Goal: Task Accomplishment & Management: Use online tool/utility

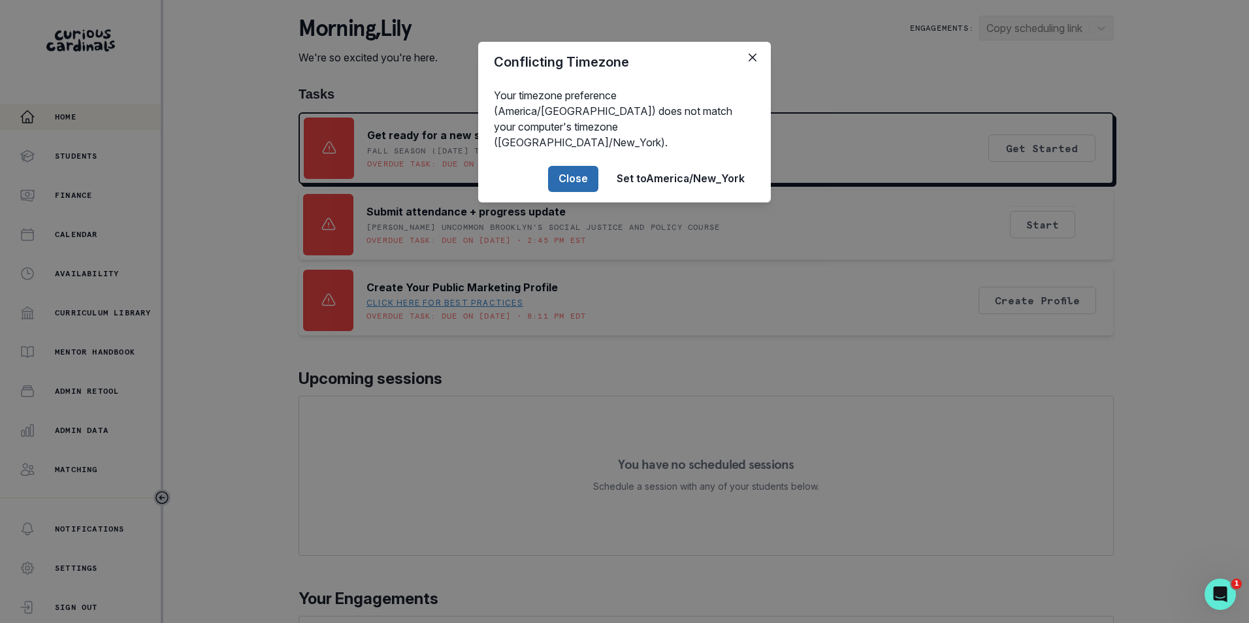
click at [581, 166] on button "Close" at bounding box center [573, 179] width 50 height 26
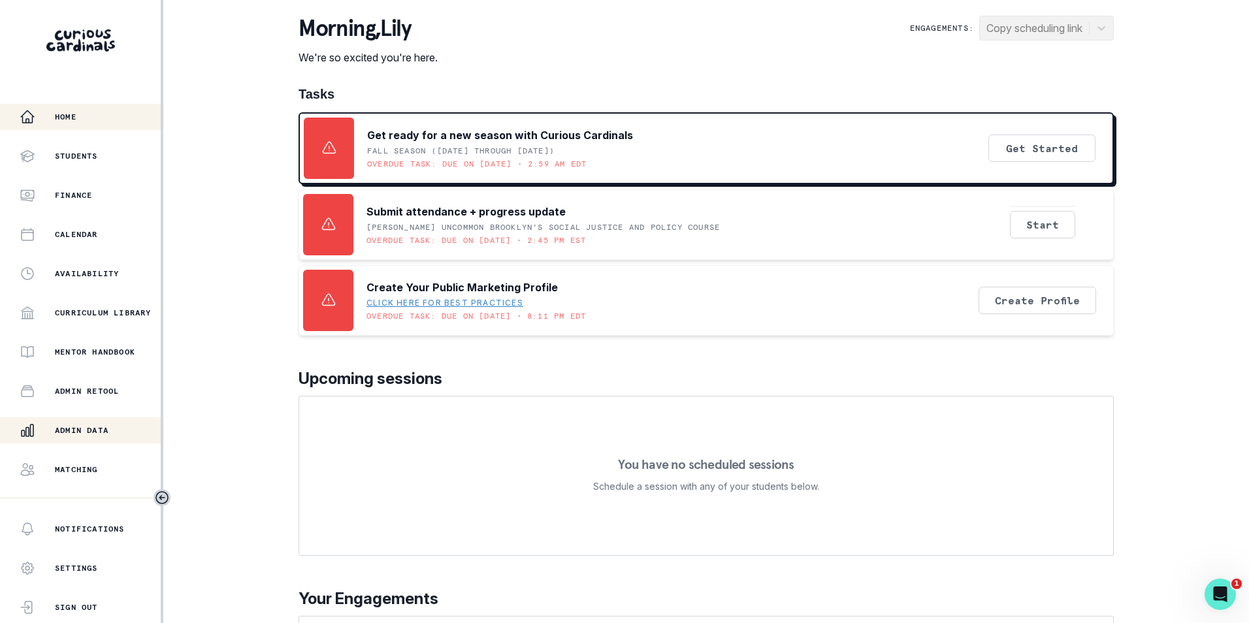
click at [101, 434] on p "Admin Data" at bounding box center [82, 430] width 54 height 10
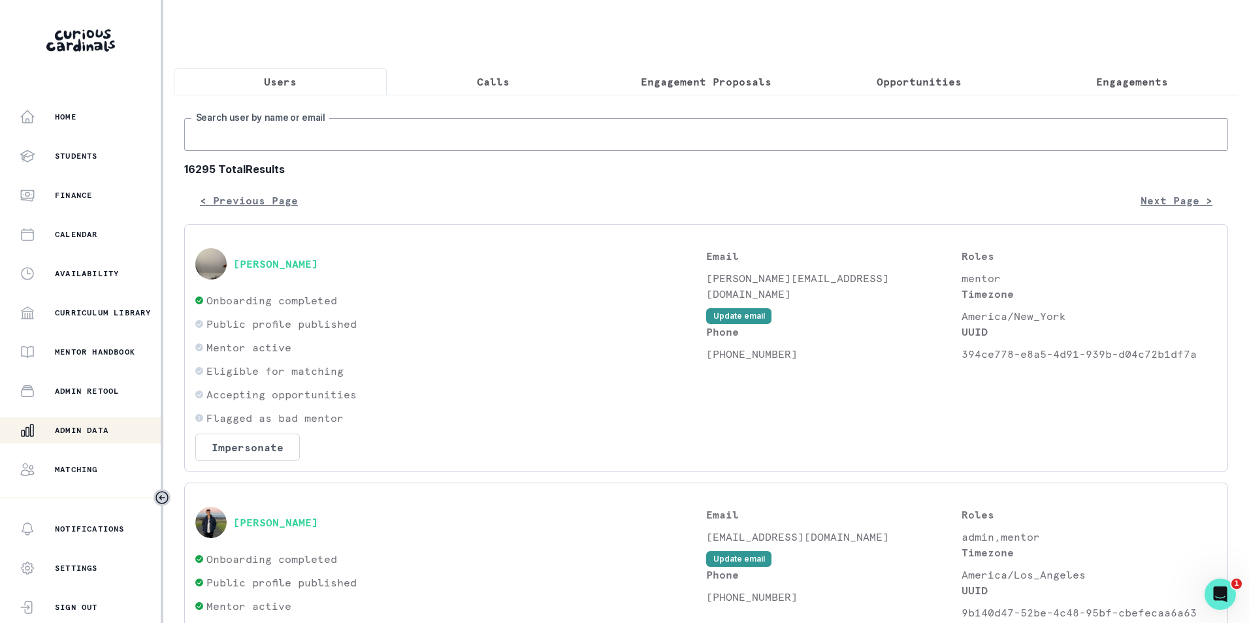
click at [292, 134] on input "Search user by name or email" at bounding box center [706, 134] width 1044 height 33
paste input "[EMAIL_ADDRESS][PERSON_NAME][DOMAIN_NAME]"
type input "[EMAIL_ADDRESS][PERSON_NAME][DOMAIN_NAME]"
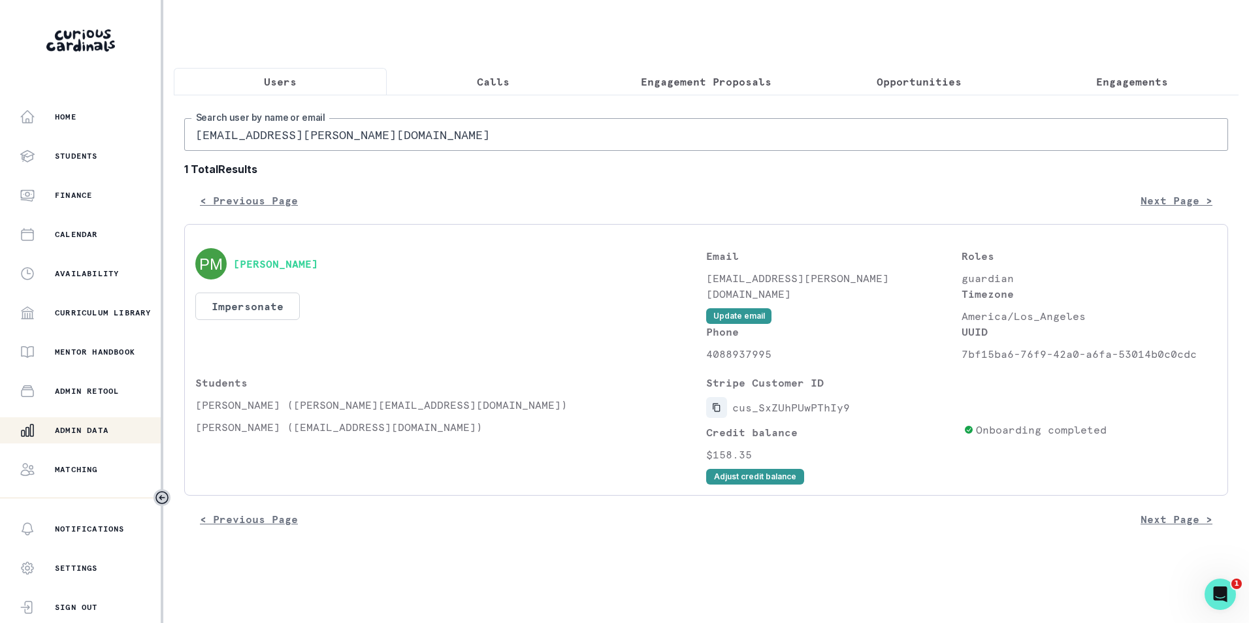
click at [717, 412] on icon "Copied to clipboard" at bounding box center [716, 408] width 7 height 8
drag, startPoint x: 194, startPoint y: 441, endPoint x: 226, endPoint y: 439, distance: 32.1
click at [226, 439] on div "[PERSON_NAME] Impersonate Confirmation Are you sure? Impersonating means that w…" at bounding box center [706, 360] width 1044 height 272
copy p "Arjun"
click at [777, 485] on button "Adjust credit balance" at bounding box center [755, 477] width 98 height 16
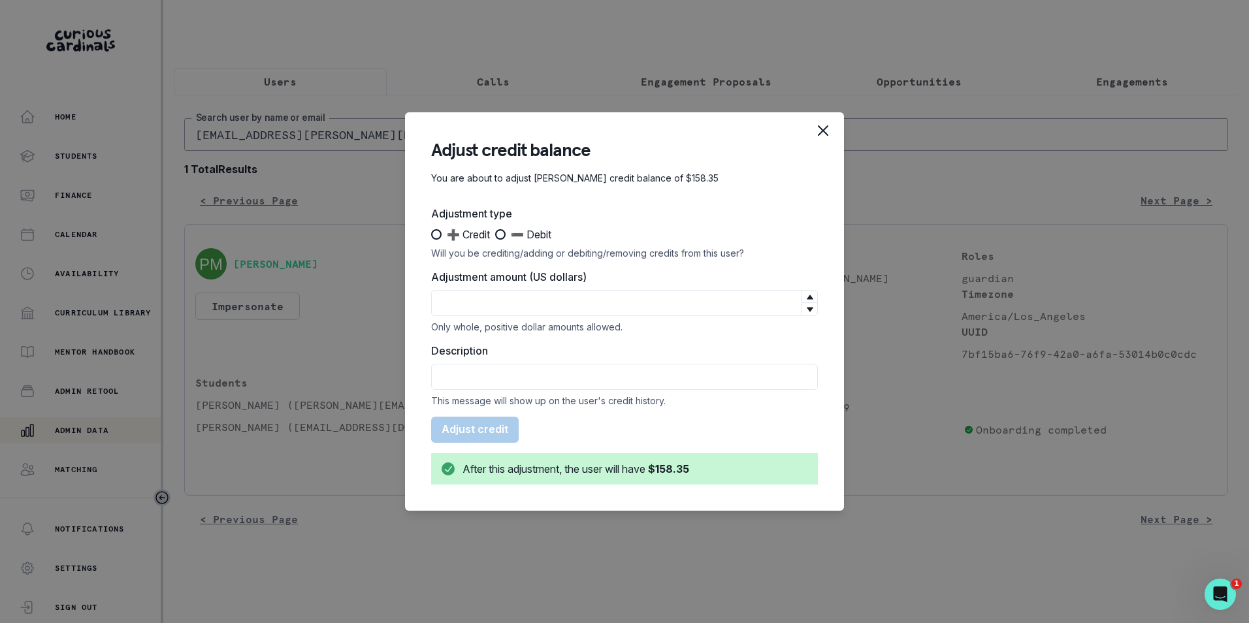
click at [504, 232] on span at bounding box center [500, 234] width 10 height 10
click at [495, 234] on input "➖ Debit" at bounding box center [494, 234] width 1 height 1
radio input "true"
click at [530, 306] on input "Adjustment amount (US dollars)" at bounding box center [624, 303] width 387 height 26
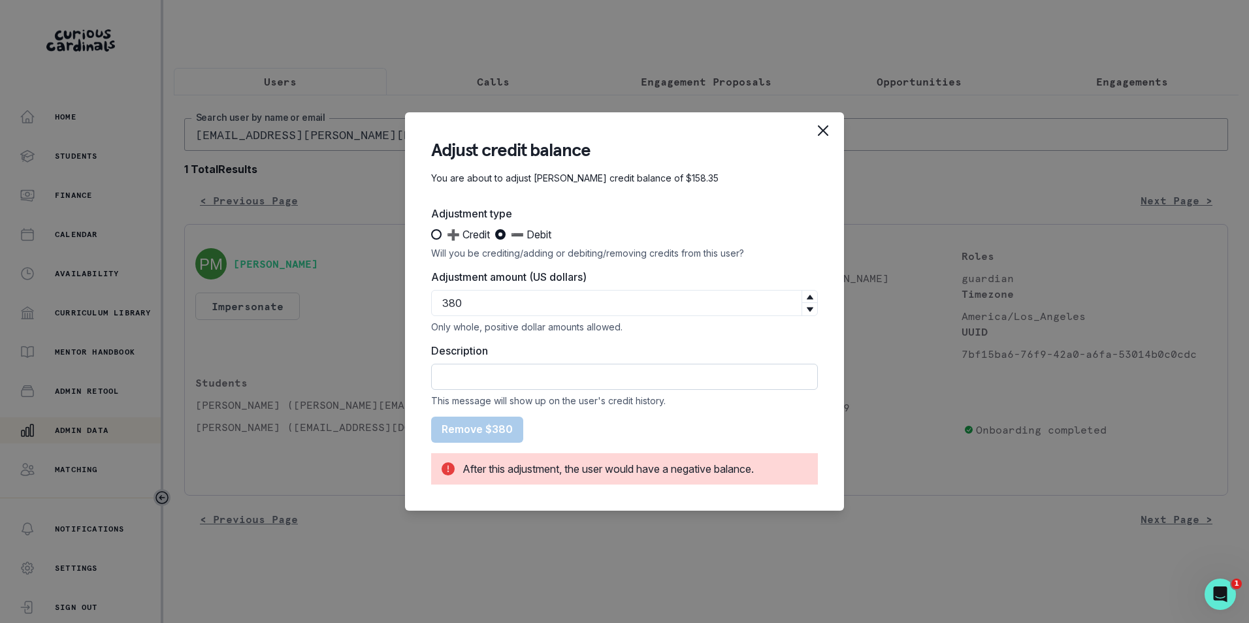
type input "380"
click at [519, 368] on input "Description" at bounding box center [624, 377] width 387 height 26
type input "Refund was issued for September"
click at [671, 432] on form "Adjustment type ➕ Credit ➖ Debit Will you be crediting/adding or debiting/remov…" at bounding box center [624, 345] width 387 height 279
click at [626, 376] on input "Refund was issued for September" at bounding box center [624, 377] width 387 height 26
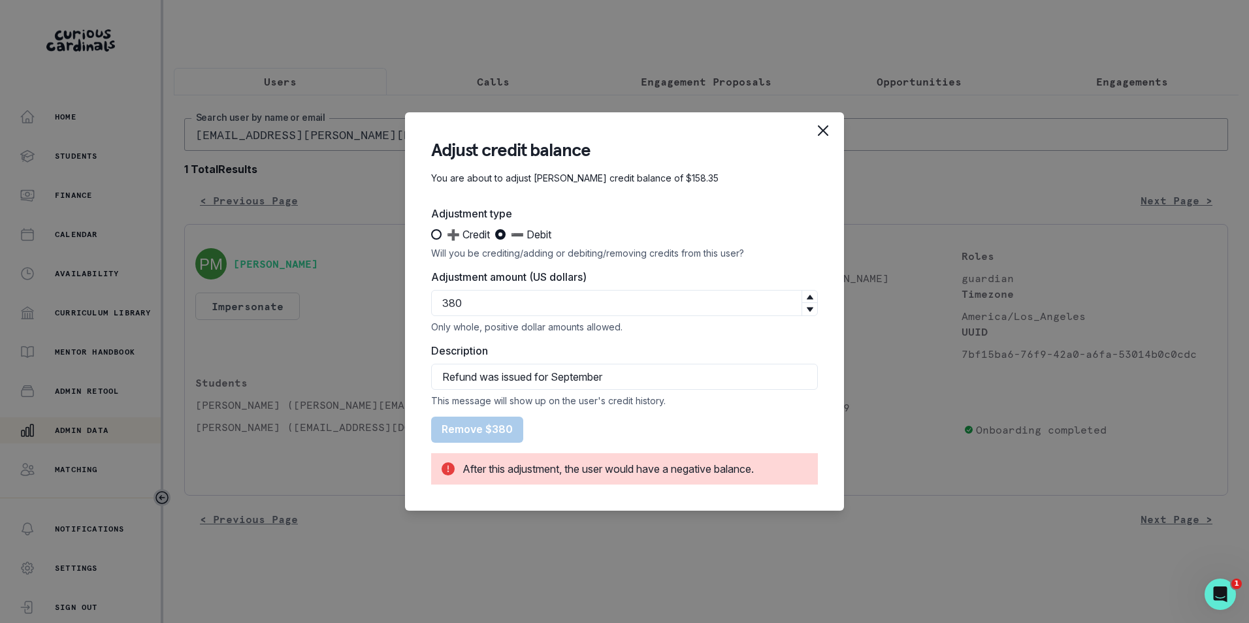
click at [707, 406] on form "Adjustment type ➕ Credit ➖ Debit Will you be crediting/adding or debiting/remov…" at bounding box center [624, 345] width 387 height 279
click at [826, 130] on icon "Close" at bounding box center [823, 130] width 10 height 10
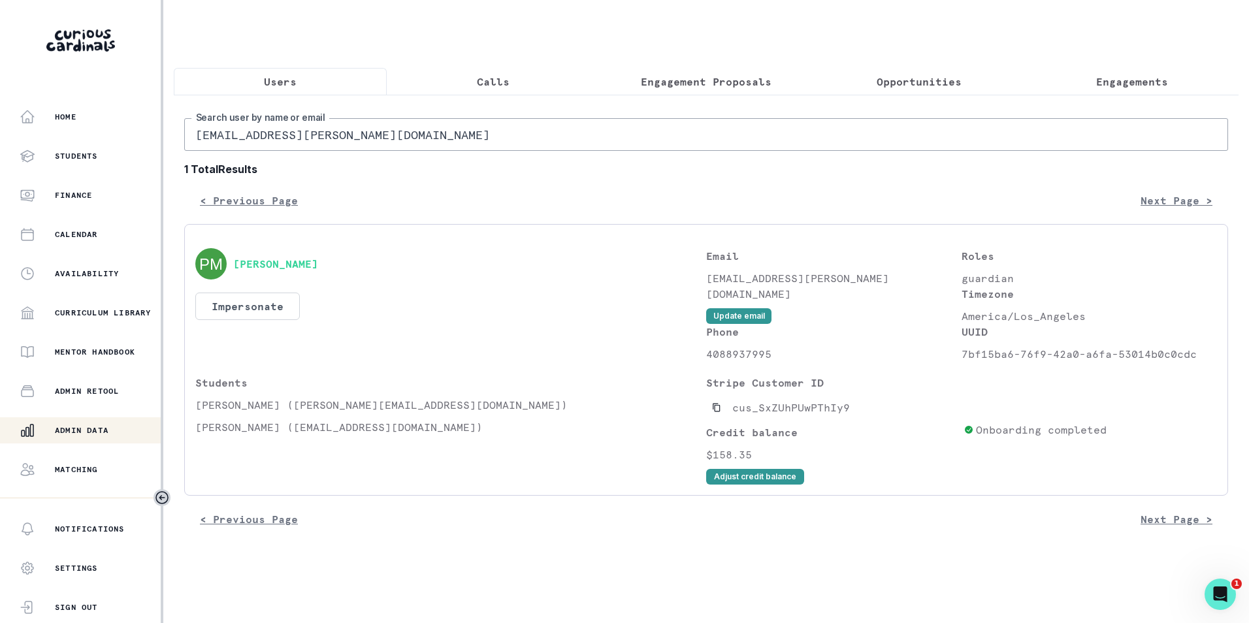
click at [269, 144] on input "[EMAIL_ADDRESS][PERSON_NAME][DOMAIN_NAME]" at bounding box center [706, 134] width 1044 height 33
paste input "[EMAIL_ADDRESS]"
type input "[EMAIL_ADDRESS][DOMAIN_NAME]"
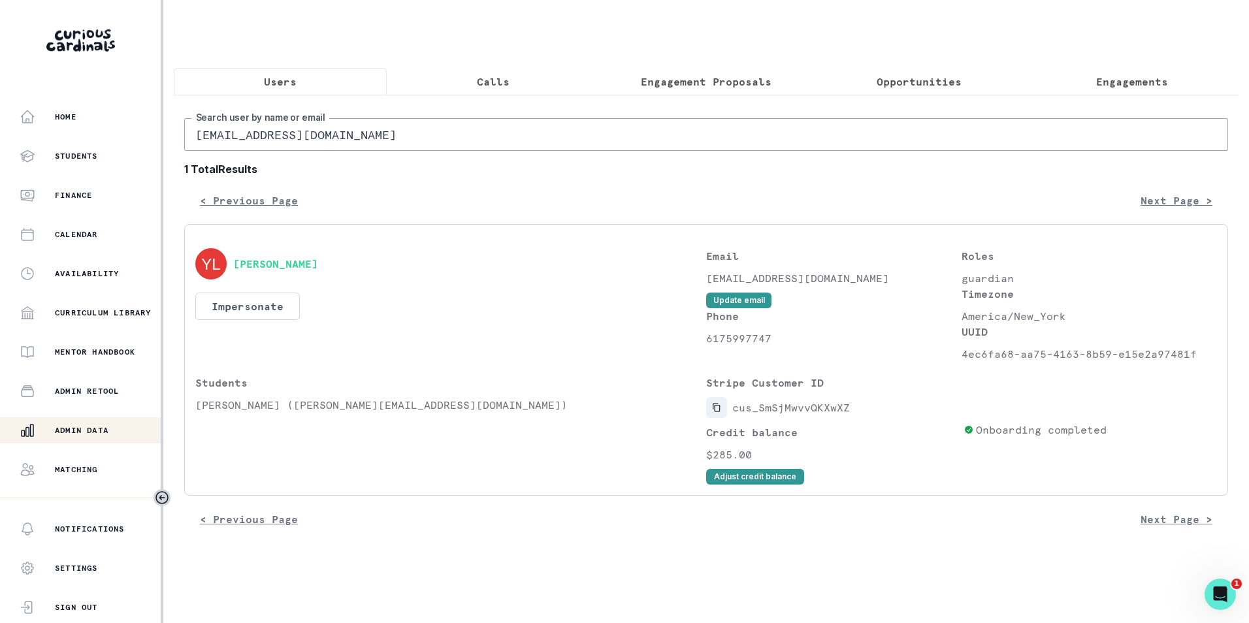
click at [720, 412] on icon "Copied to clipboard" at bounding box center [716, 408] width 7 height 8
click at [304, 151] on input "[EMAIL_ADDRESS][DOMAIN_NAME]" at bounding box center [706, 134] width 1044 height 33
paste input "[EMAIL_ADDRESS]"
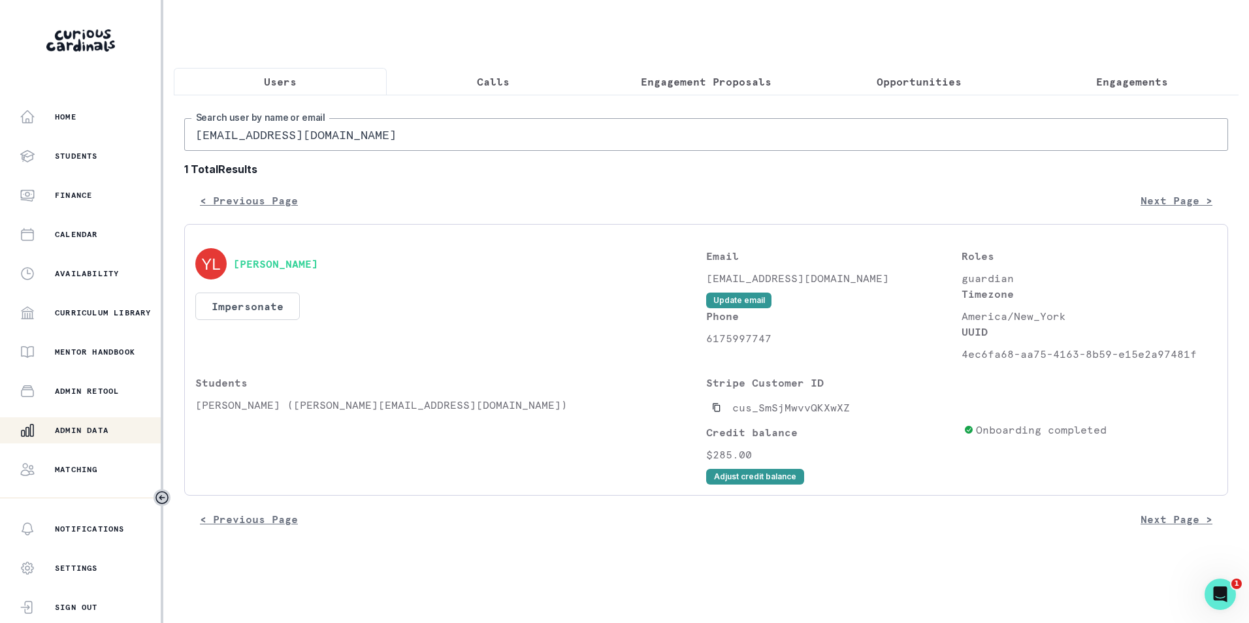
type input "[EMAIL_ADDRESS][DOMAIN_NAME]"
click at [349, 137] on input "[EMAIL_ADDRESS][DOMAIN_NAME]" at bounding box center [706, 134] width 1044 height 33
paste input "mayankmandowara"
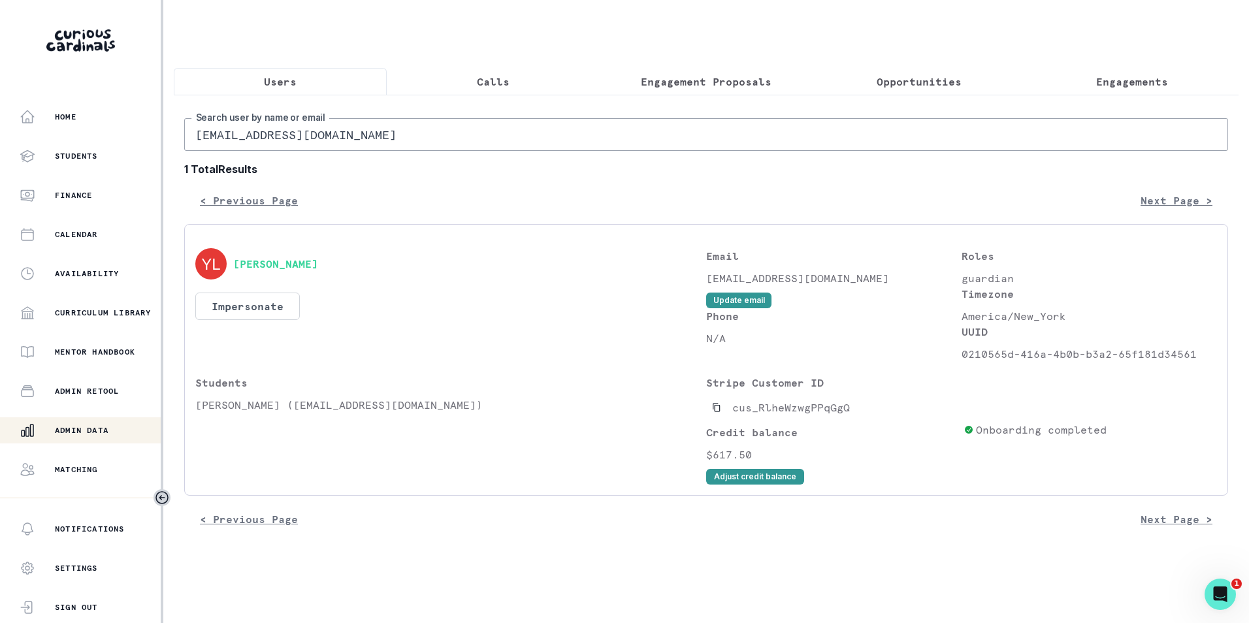
type input "[EMAIL_ADDRESS][DOMAIN_NAME]"
click at [719, 412] on icon "Copied to clipboard" at bounding box center [716, 407] width 9 height 9
click at [395, 142] on input "[EMAIL_ADDRESS][DOMAIN_NAME]" at bounding box center [706, 134] width 1044 height 33
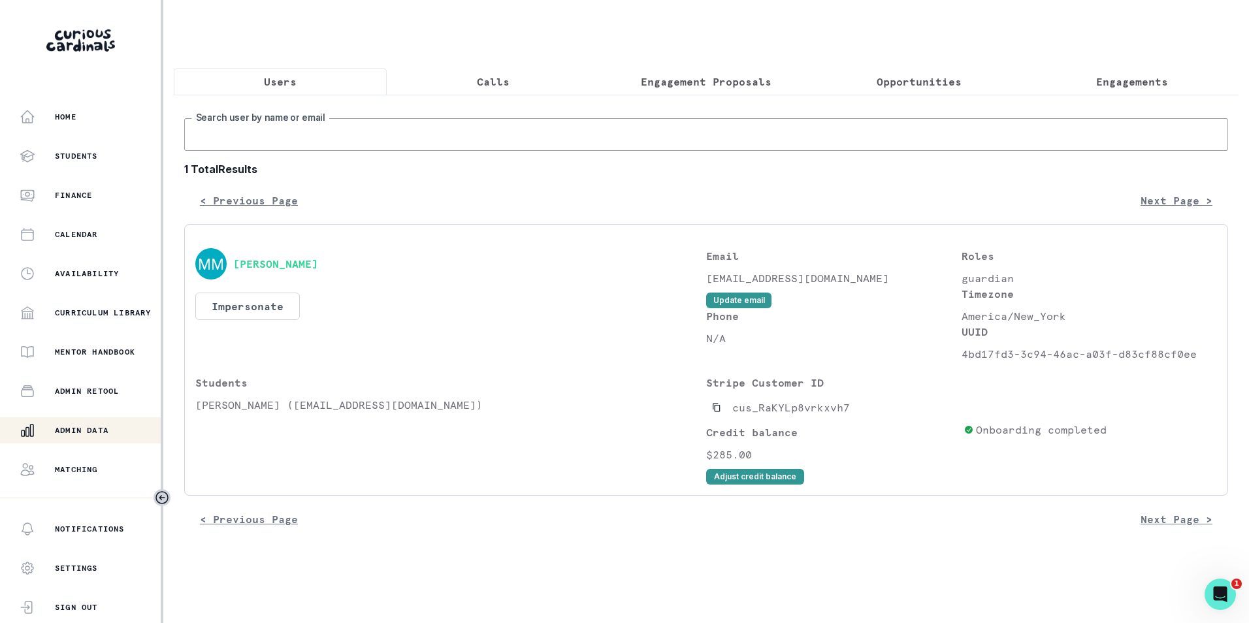
click at [395, 142] on input "Search user by name or email" at bounding box center [706, 134] width 1044 height 33
type input "[EMAIL_ADDRESS][PERSON_NAME][DOMAIN_NAME]"
